Goal: Task Accomplishment & Management: Complete application form

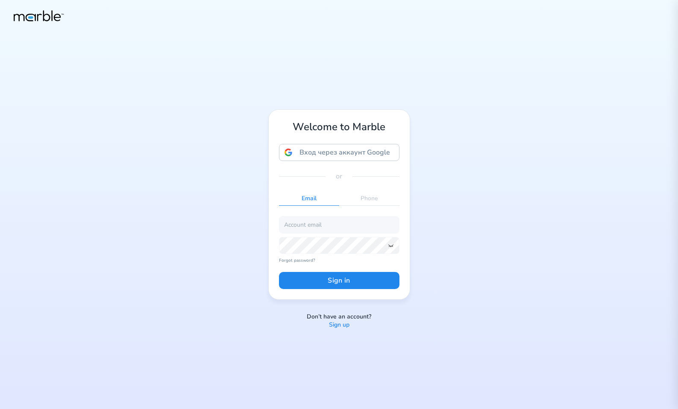
click at [340, 326] on p "Sign up" at bounding box center [339, 325] width 21 height 8
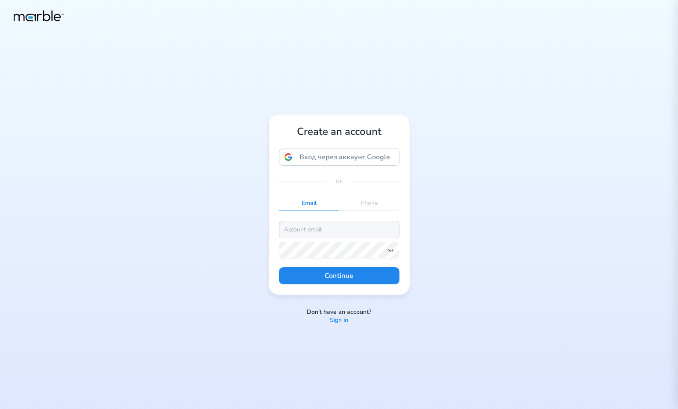
click at [334, 233] on input "email" at bounding box center [339, 229] width 120 height 17
click at [393, 252] on icon at bounding box center [390, 250] width 7 height 7
click at [342, 279] on button "Continue" at bounding box center [339, 275] width 120 height 17
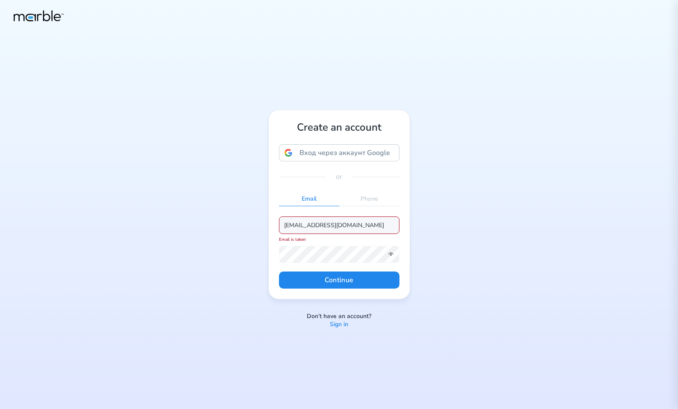
click at [317, 221] on input "[EMAIL_ADDRESS][DOMAIN_NAME]" at bounding box center [339, 225] width 120 height 17
click at [314, 226] on input "[EMAIL_ADDRESS][DOMAIN_NAME]" at bounding box center [339, 225] width 120 height 17
type input "markouski.u+349875389457@gmail.com"
click at [372, 282] on button "Continue" at bounding box center [339, 280] width 120 height 17
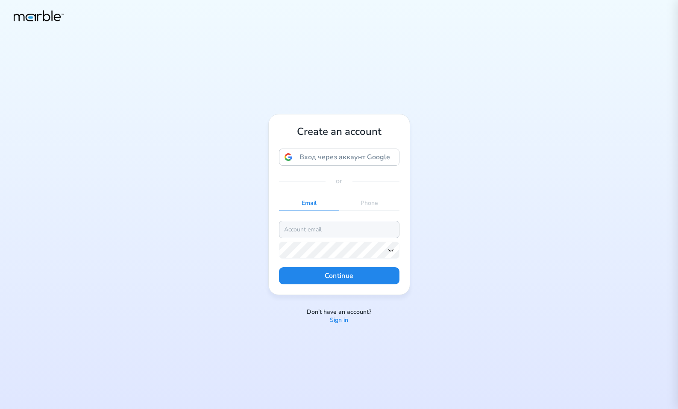
click at [301, 236] on input "email" at bounding box center [339, 229] width 120 height 17
click at [314, 229] on input "[EMAIL_ADDRESS][DOMAIN_NAME]" at bounding box center [339, 229] width 120 height 17
type input "[EMAIL_ADDRESS][DOMAIN_NAME]"
click at [393, 251] on icon at bounding box center [390, 250] width 7 height 7
click at [368, 276] on button "Continue" at bounding box center [339, 275] width 120 height 17
